Goal: Navigation & Orientation: Understand site structure

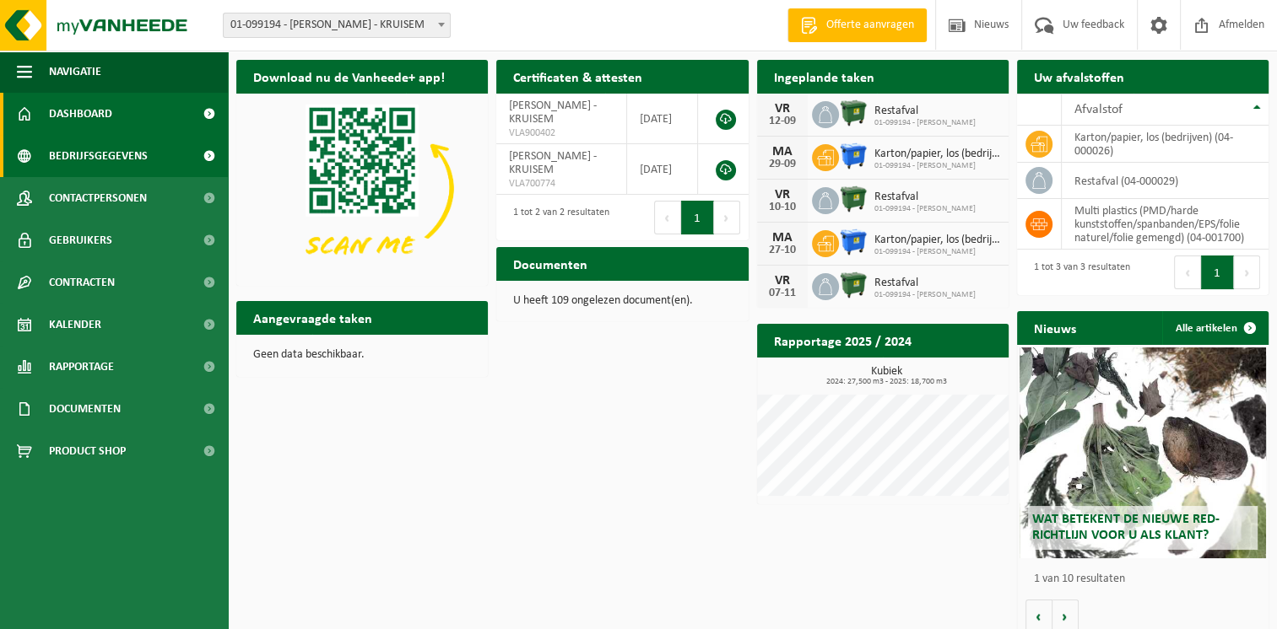
click at [94, 157] on span "Bedrijfsgegevens" at bounding box center [98, 156] width 99 height 42
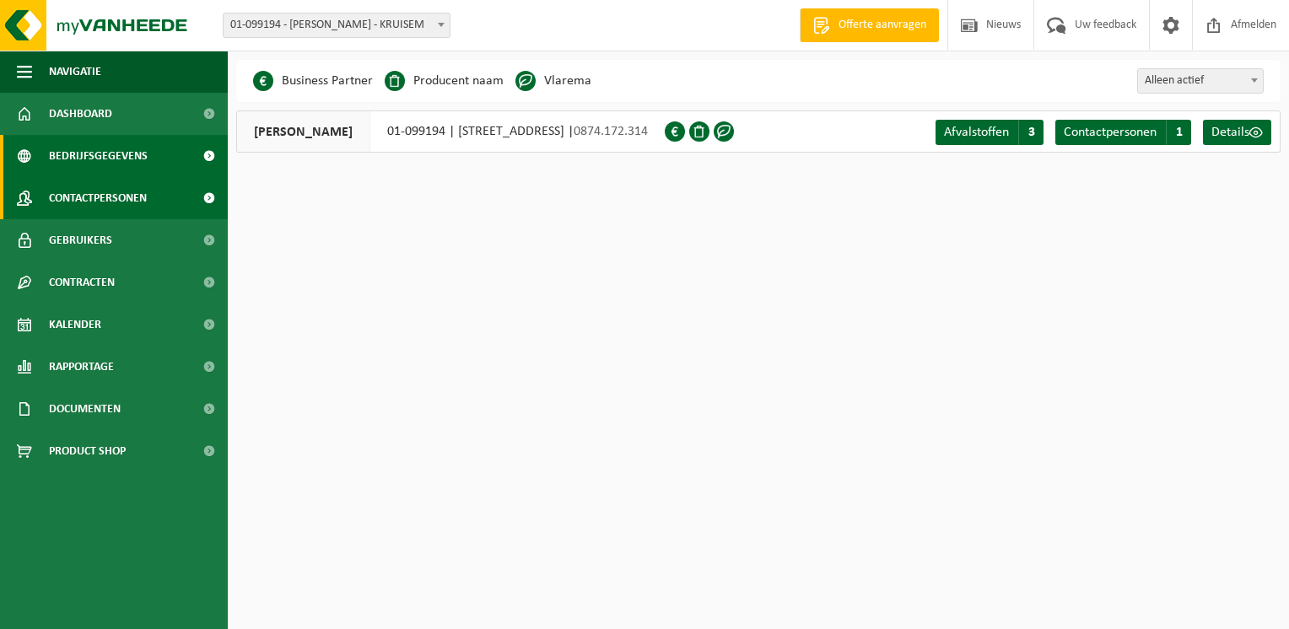
click at [68, 199] on span "Contactpersonen" at bounding box center [98, 198] width 98 height 42
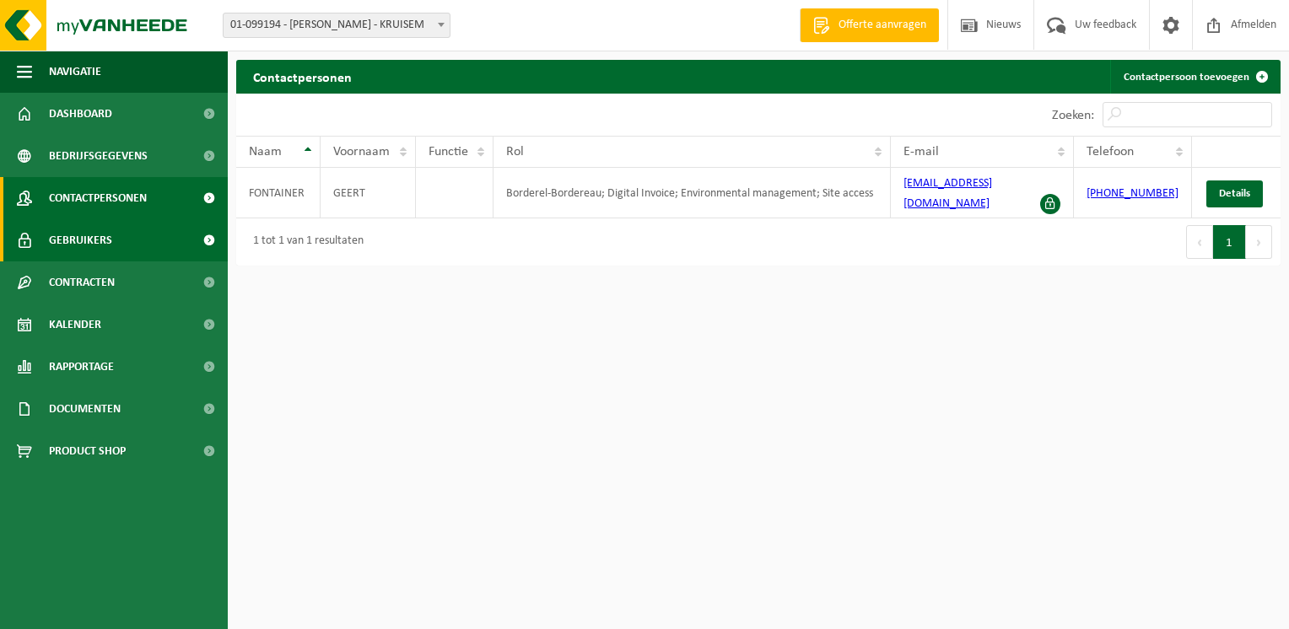
click at [60, 242] on span "Gebruikers" at bounding box center [80, 240] width 63 height 42
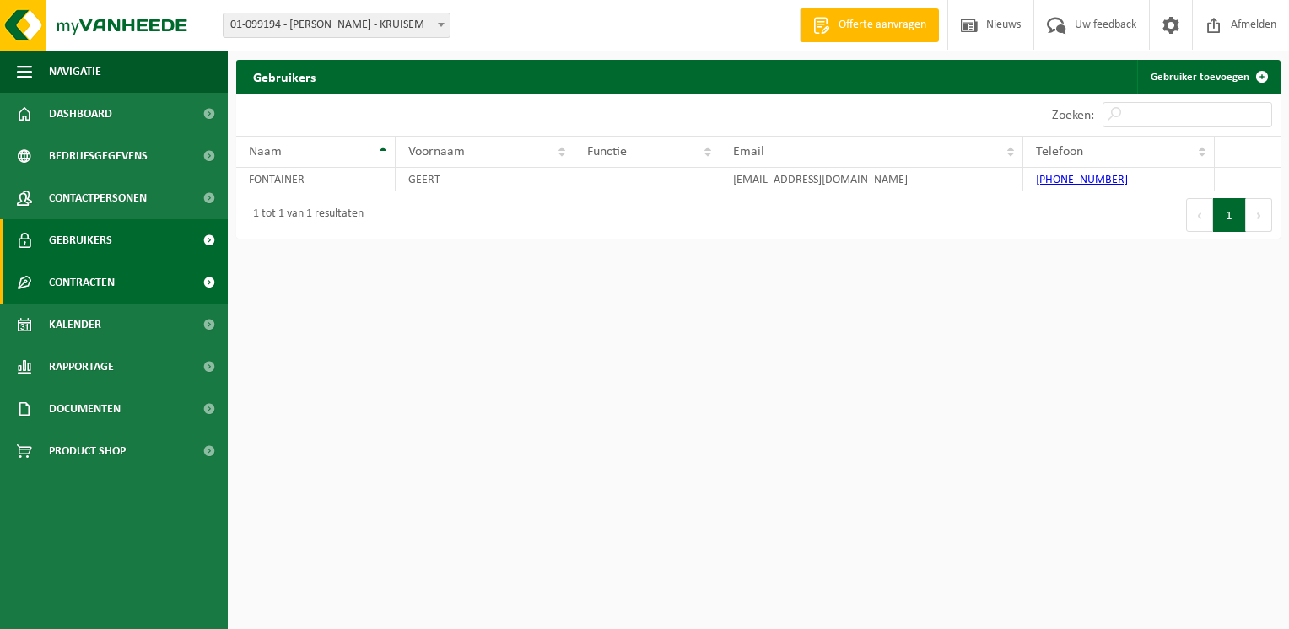
click at [72, 285] on span "Contracten" at bounding box center [82, 283] width 66 height 42
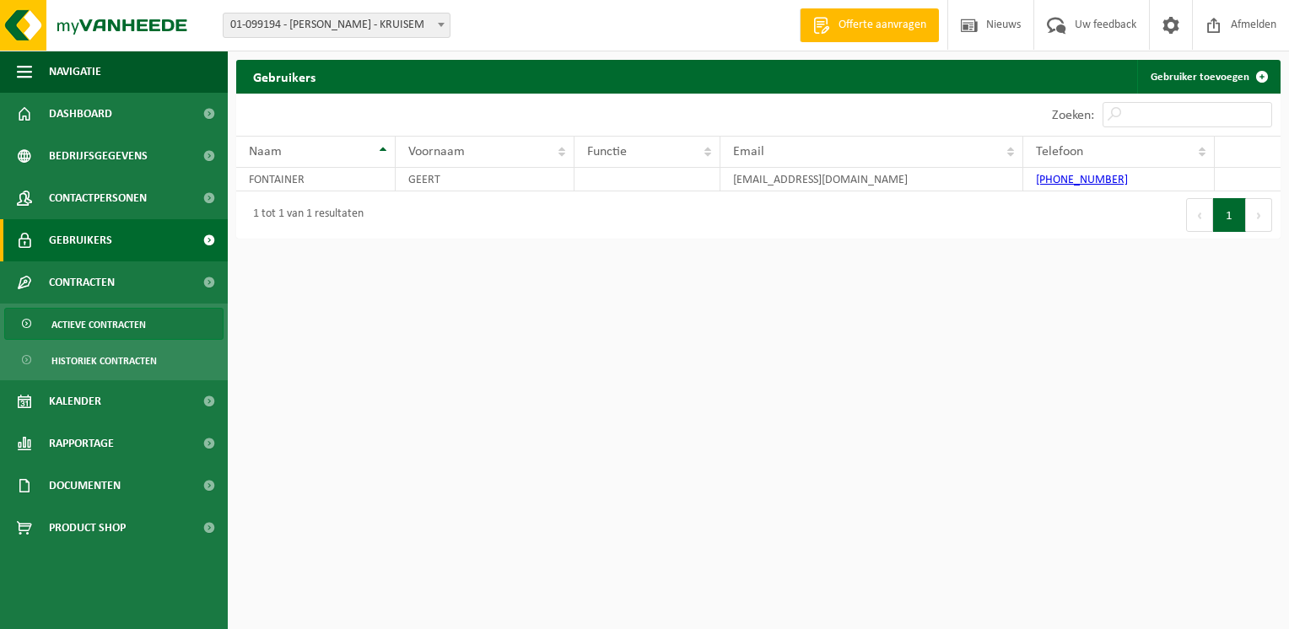
click at [81, 327] on span "Actieve contracten" at bounding box center [98, 325] width 94 height 32
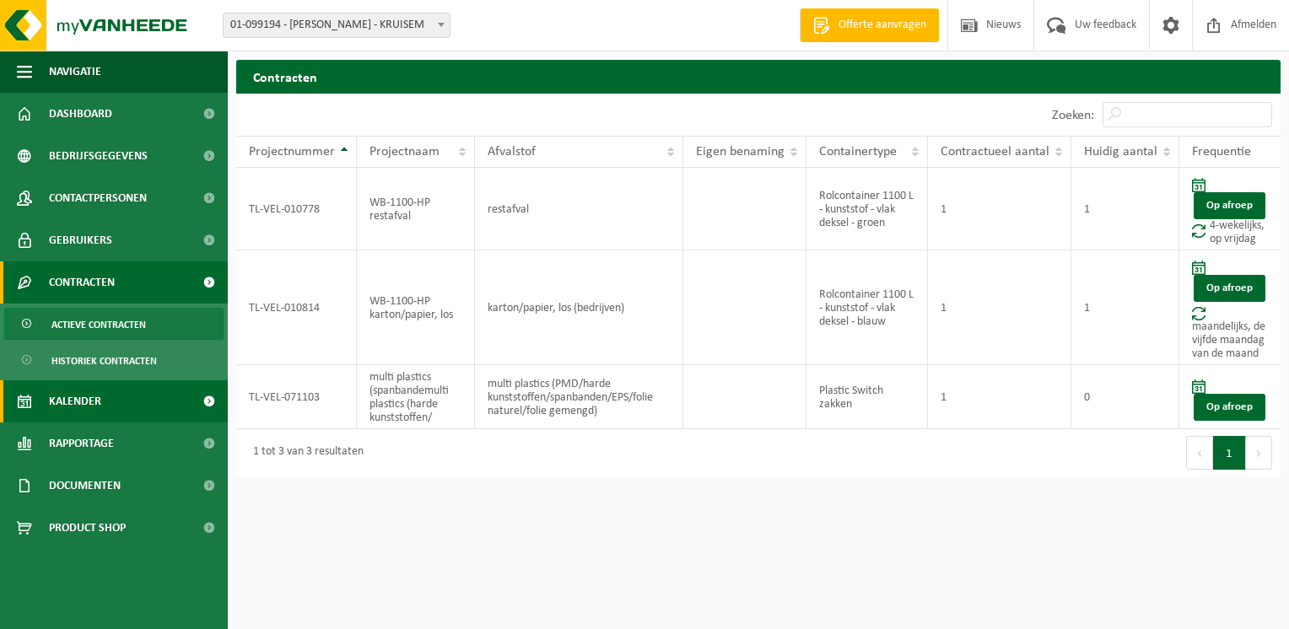
click at [72, 400] on span "Kalender" at bounding box center [75, 402] width 52 height 42
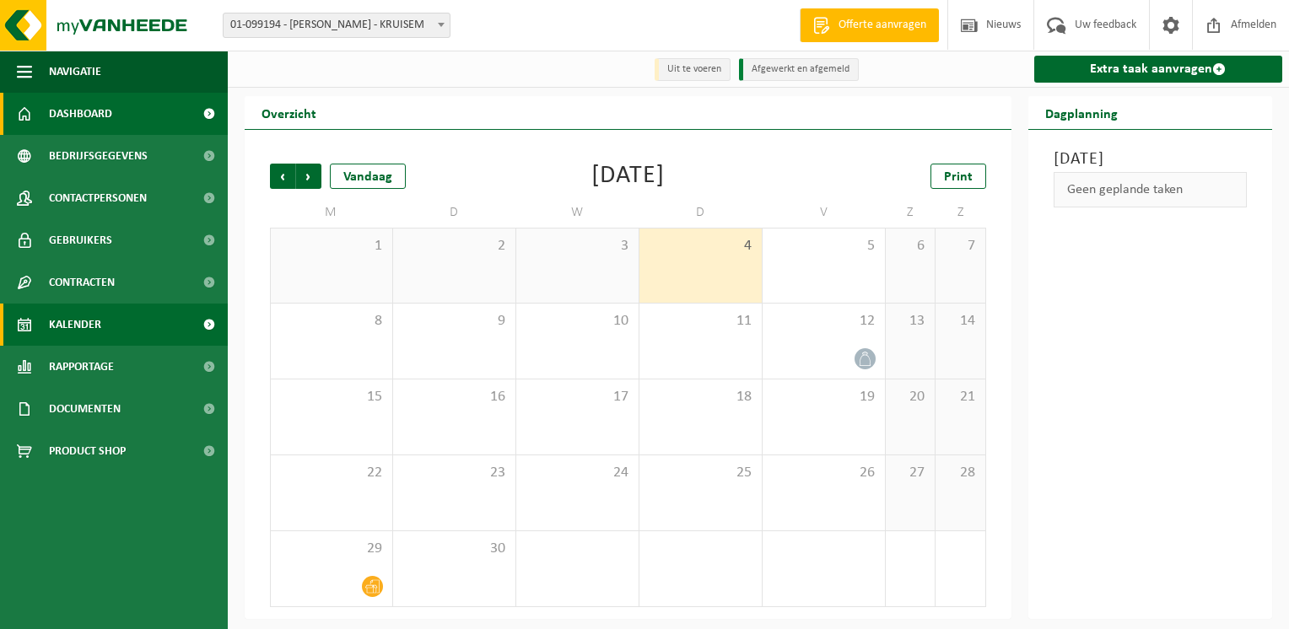
click at [65, 120] on span "Dashboard" at bounding box center [80, 114] width 63 height 42
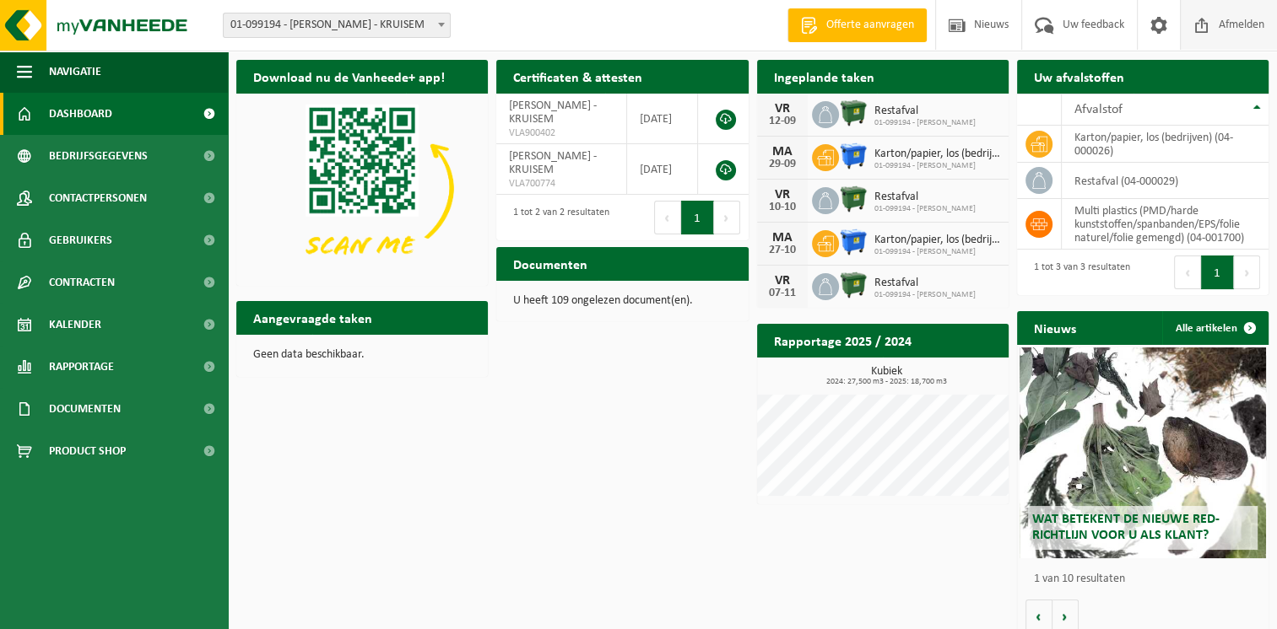
click at [1242, 25] on span "Afmelden" at bounding box center [1241, 25] width 54 height 50
